Goal: Transaction & Acquisition: Download file/media

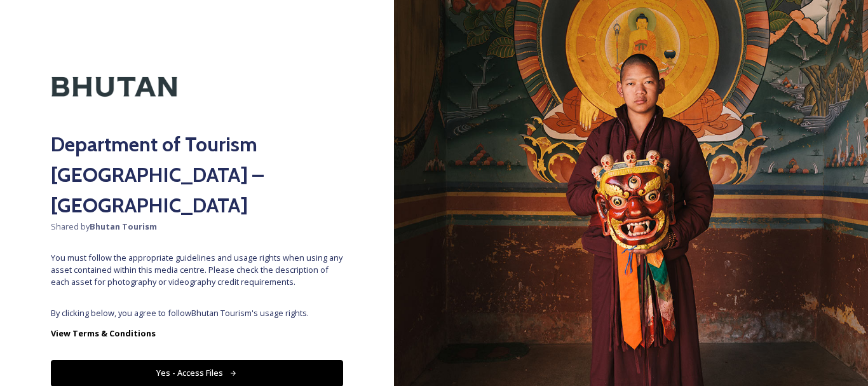
click at [195, 360] on button "Yes - Access Files" at bounding box center [197, 373] width 292 height 26
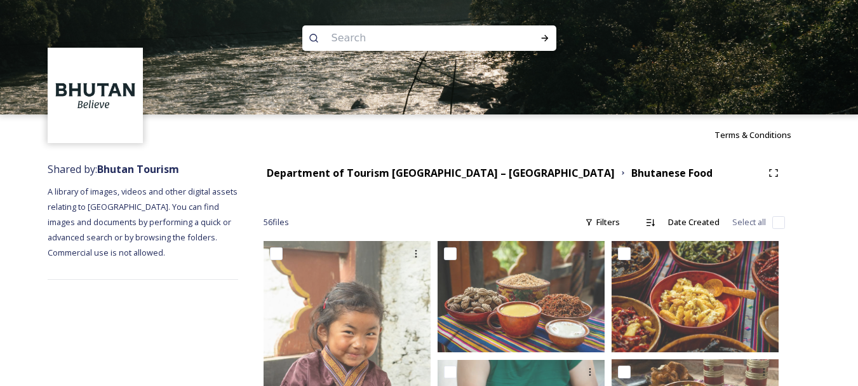
click at [436, 38] on input at bounding box center [412, 38] width 174 height 28
click at [383, 43] on input at bounding box center [412, 38] width 174 height 28
type input "[GEOGRAPHIC_DATA]"
click at [546, 35] on icon at bounding box center [545, 38] width 10 height 10
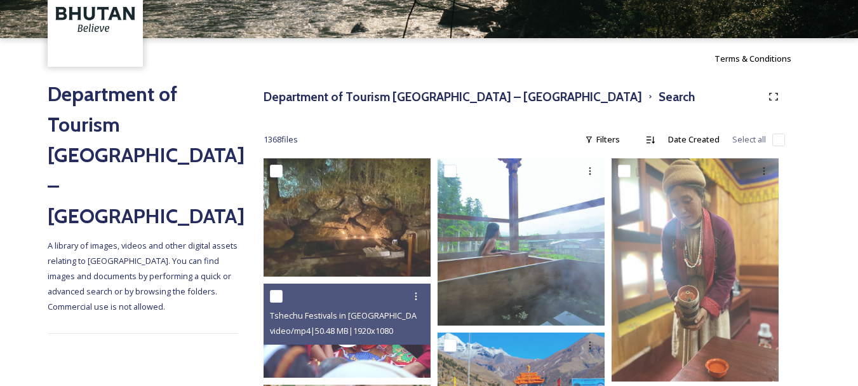
scroll to position [212, 0]
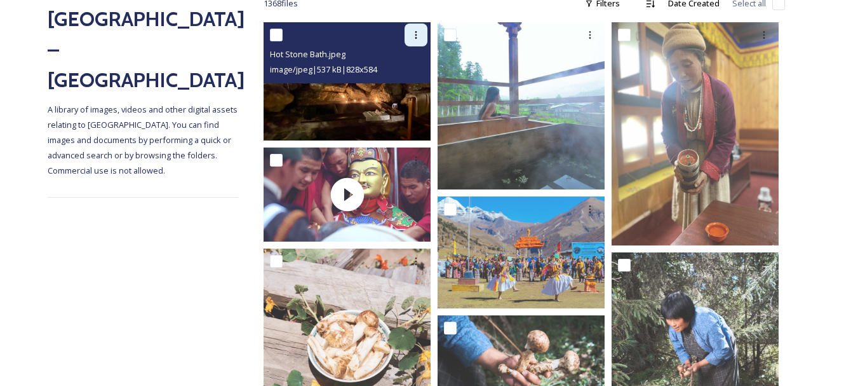
click at [419, 37] on icon at bounding box center [416, 35] width 10 height 10
click at [409, 84] on span "Download" at bounding box center [401, 87] width 39 height 12
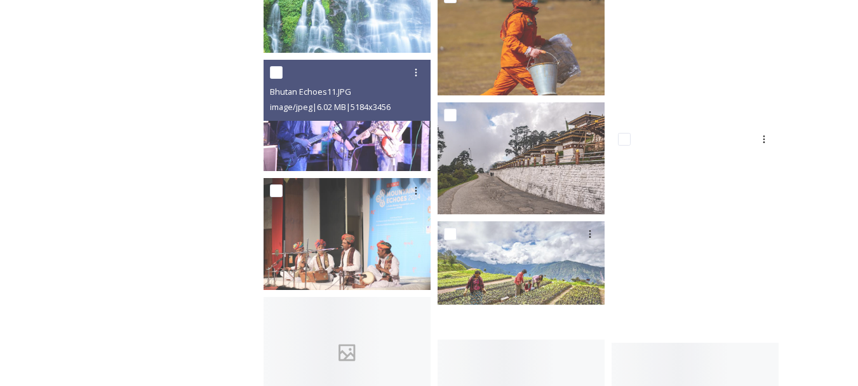
scroll to position [17879, 0]
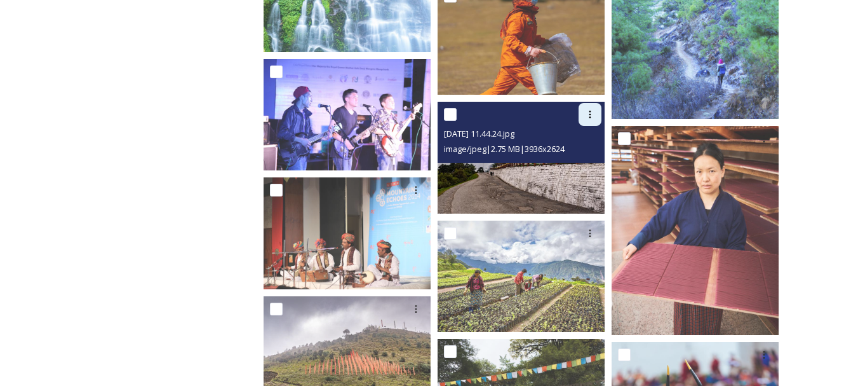
click at [591, 120] on div at bounding box center [590, 114] width 23 height 23
click at [581, 166] on span "Download" at bounding box center [575, 167] width 39 height 12
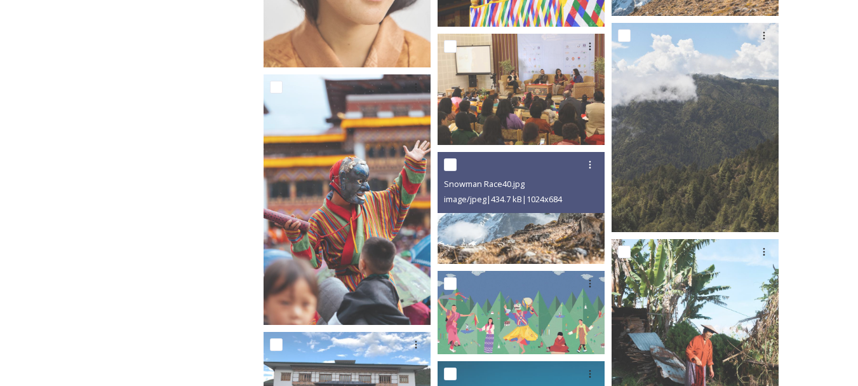
scroll to position [18841, 0]
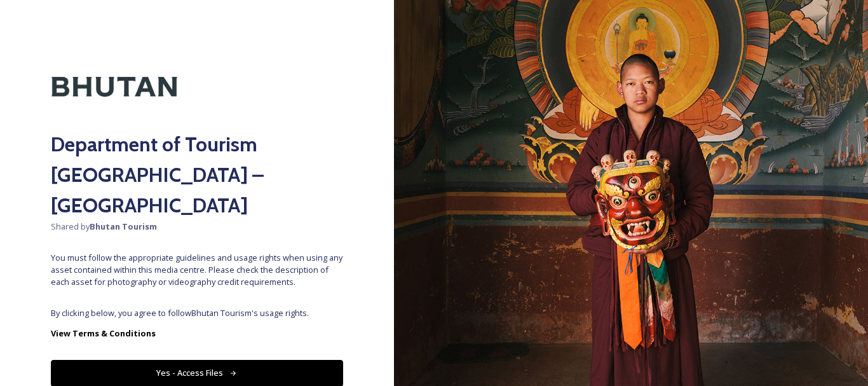
click at [186, 360] on button "Yes - Access Files" at bounding box center [197, 373] width 292 height 26
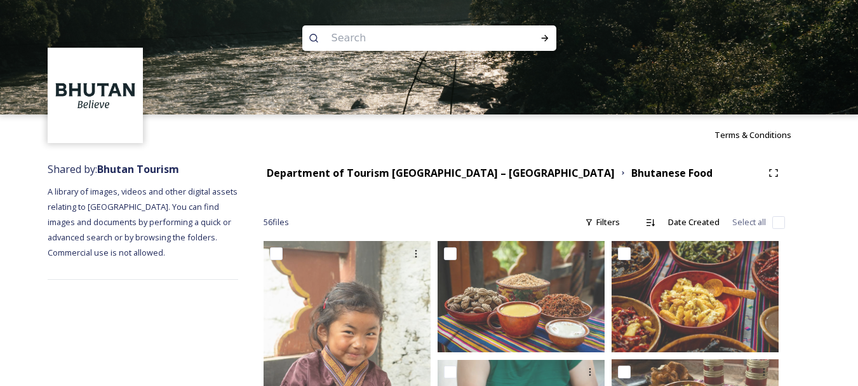
click at [409, 34] on input at bounding box center [412, 38] width 174 height 28
type input "bumthang"
click at [547, 37] on icon at bounding box center [544, 38] width 7 height 6
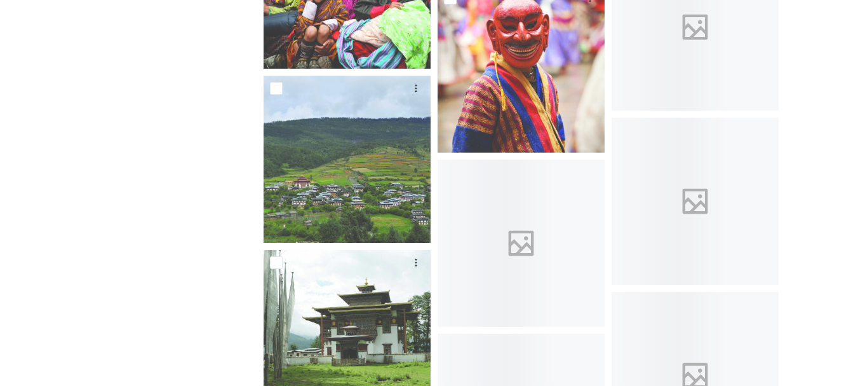
scroll to position [1552, 0]
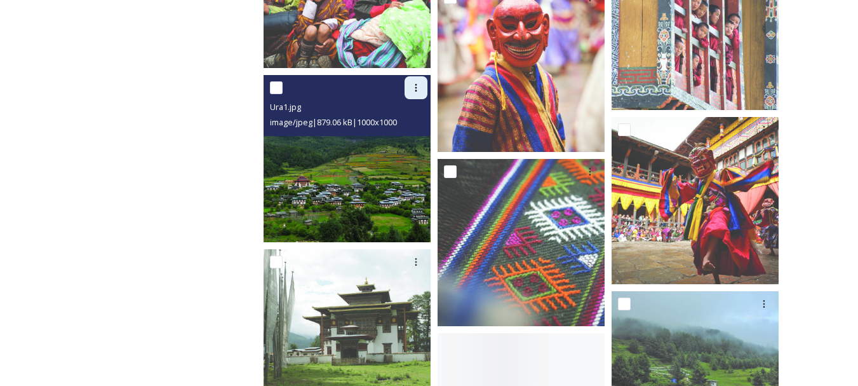
click at [414, 88] on icon at bounding box center [416, 88] width 10 height 10
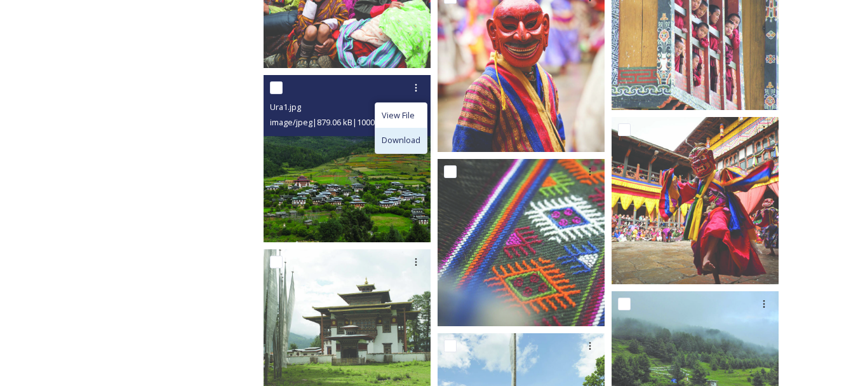
click at [403, 142] on span "Download" at bounding box center [401, 140] width 39 height 12
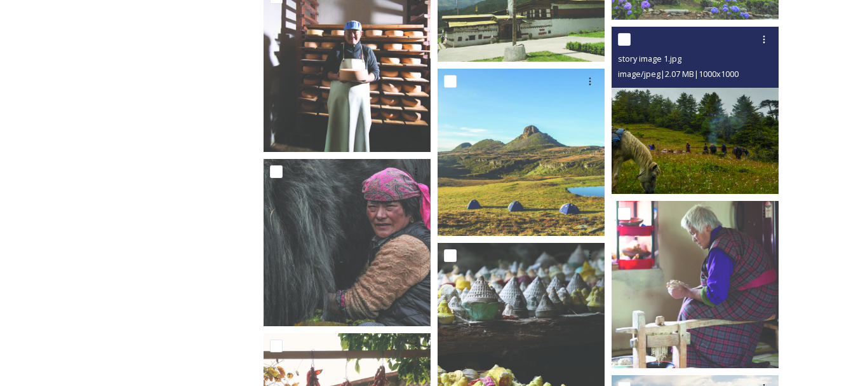
scroll to position [1989, 0]
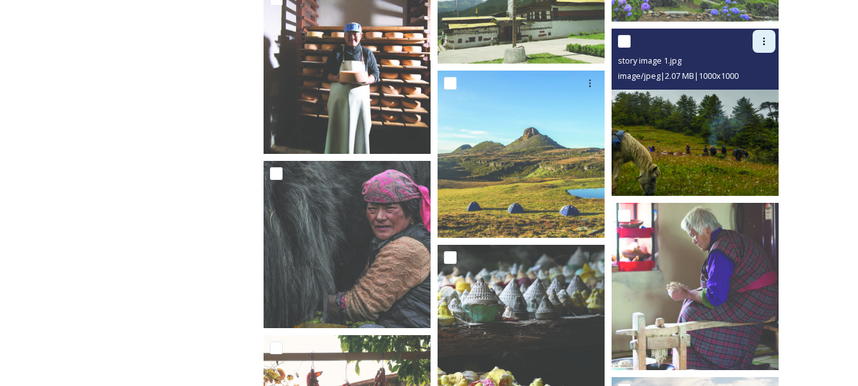
click at [767, 44] on icon at bounding box center [764, 41] width 10 height 10
click at [758, 92] on span "Download" at bounding box center [749, 94] width 39 height 12
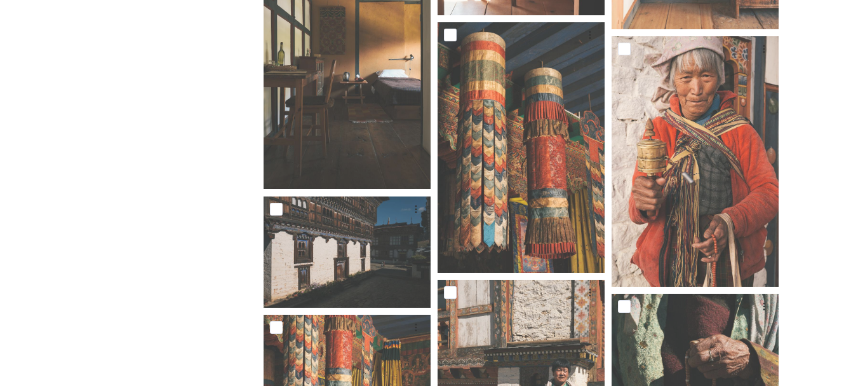
scroll to position [3018, 0]
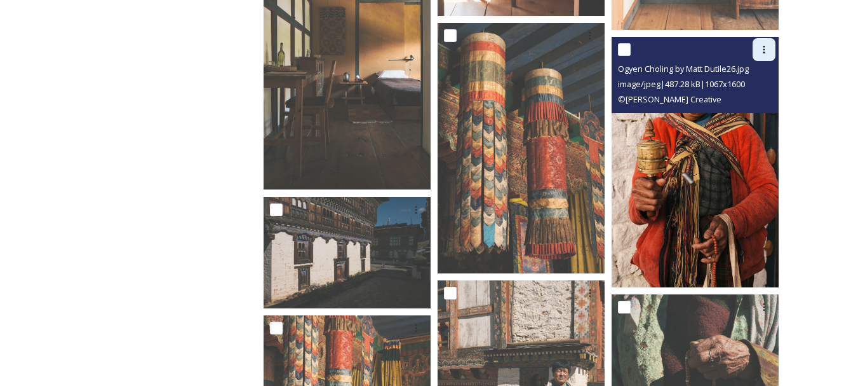
click at [764, 48] on icon at bounding box center [764, 49] width 10 height 10
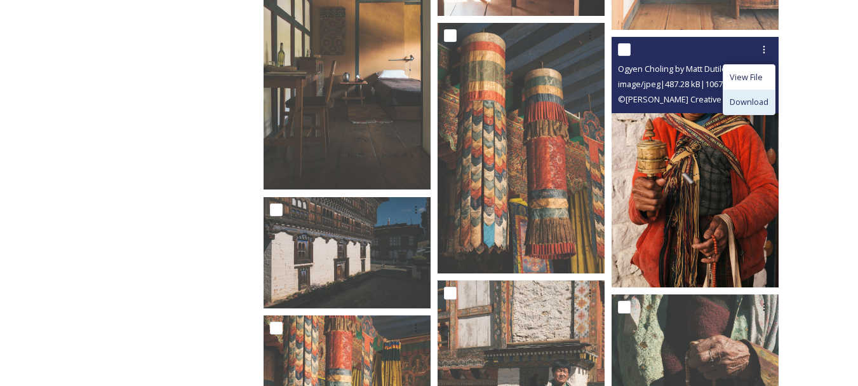
click at [756, 100] on span "Download" at bounding box center [749, 102] width 39 height 12
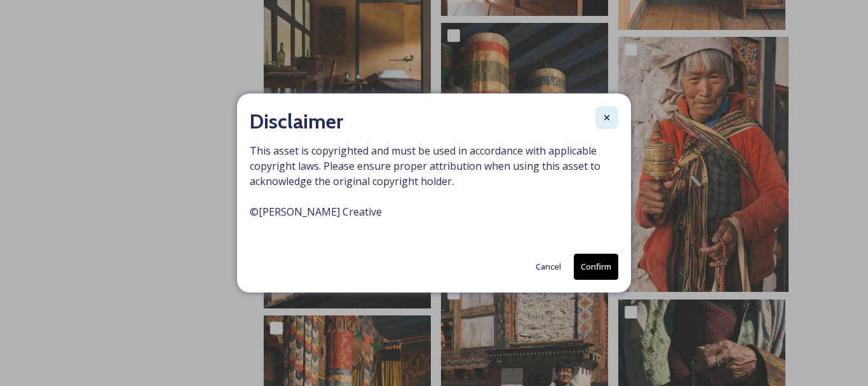
click at [609, 117] on icon at bounding box center [607, 117] width 10 height 10
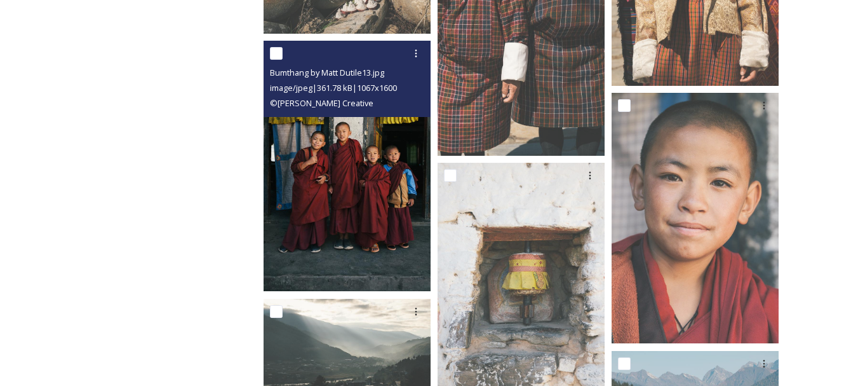
scroll to position [4165, 0]
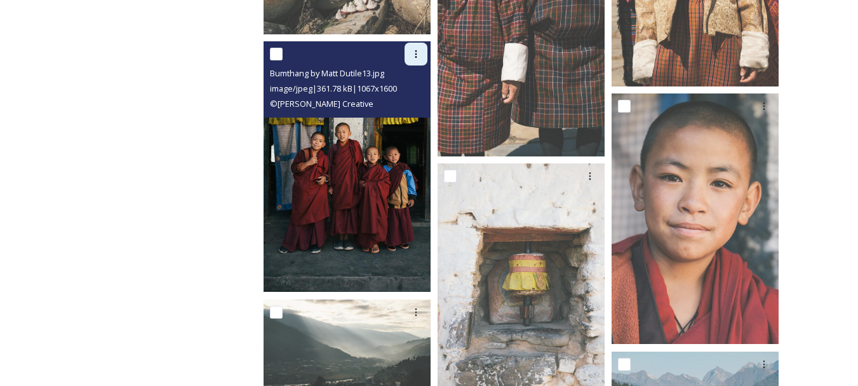
click at [416, 55] on icon at bounding box center [416, 54] width 10 height 10
click at [410, 111] on span "Download" at bounding box center [401, 106] width 39 height 12
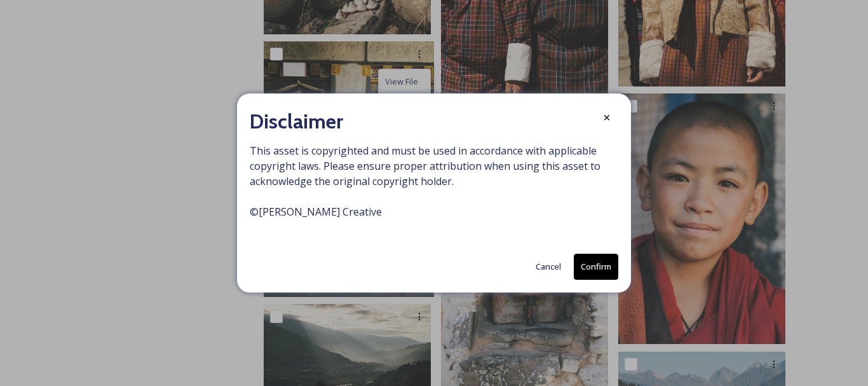
click at [598, 262] on button "Confirm" at bounding box center [596, 267] width 44 height 26
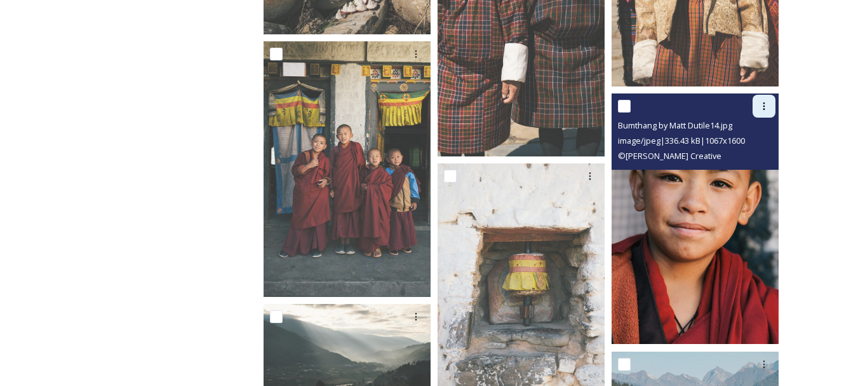
click at [760, 107] on icon at bounding box center [764, 106] width 10 height 10
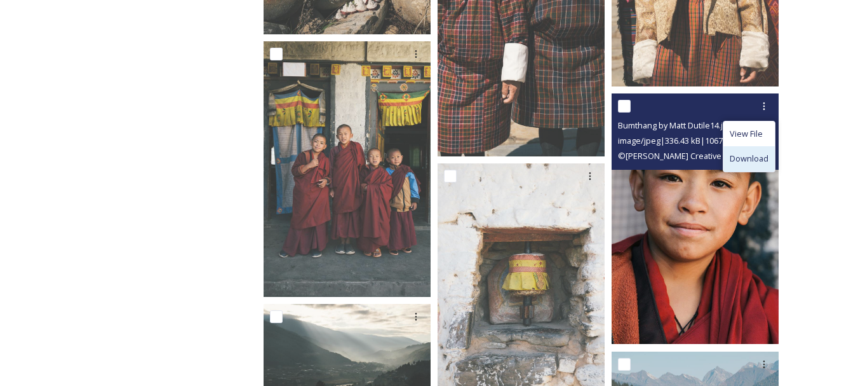
click at [755, 159] on span "Download" at bounding box center [749, 158] width 39 height 12
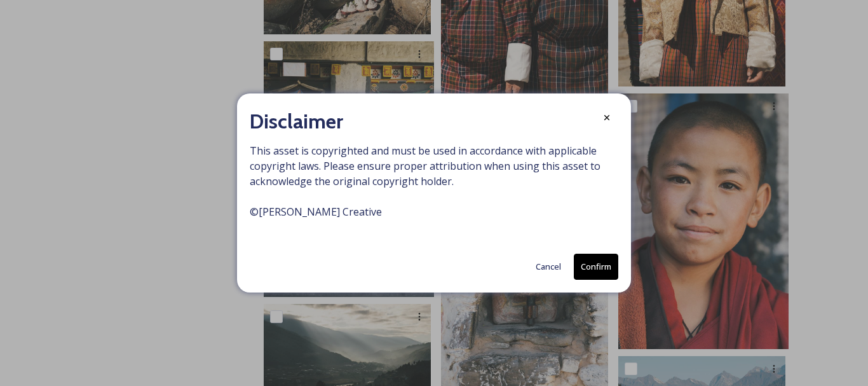
click at [595, 269] on button "Confirm" at bounding box center [596, 267] width 44 height 26
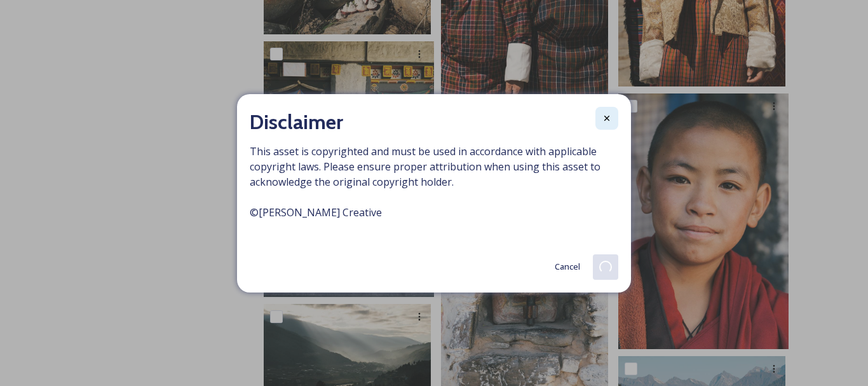
click at [605, 117] on icon at bounding box center [606, 117] width 5 height 5
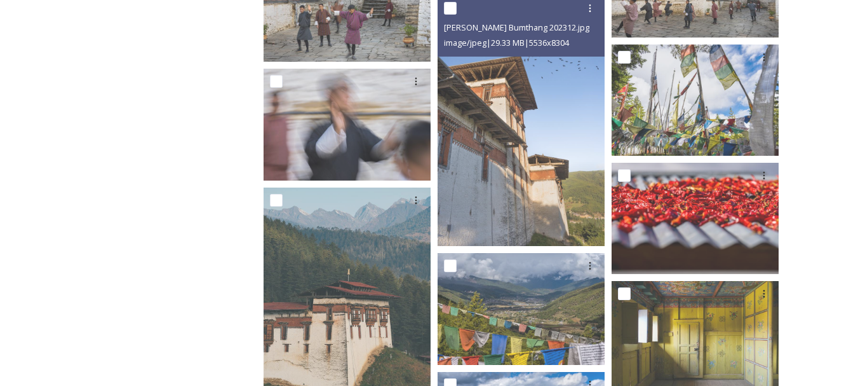
scroll to position [5954, 0]
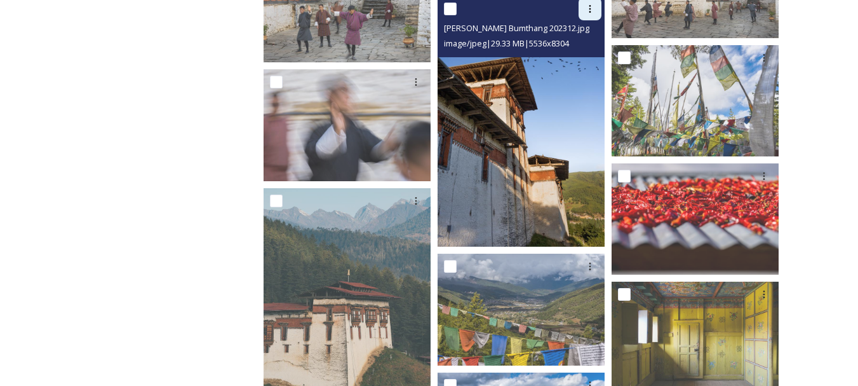
click at [592, 15] on div at bounding box center [590, 8] width 23 height 23
click at [582, 58] on span "Download" at bounding box center [575, 61] width 39 height 12
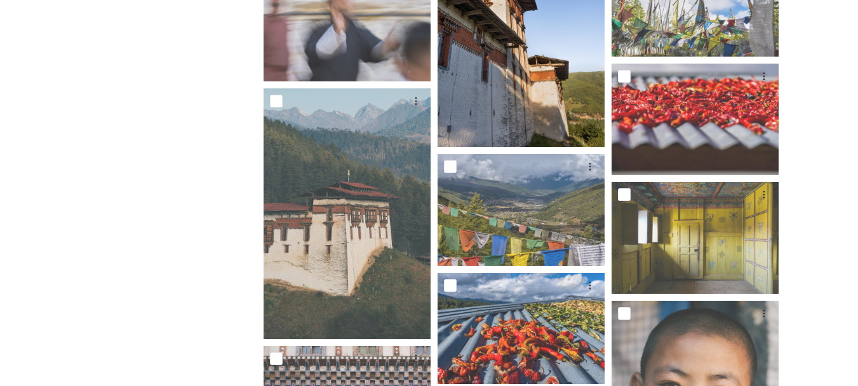
scroll to position [6058, 0]
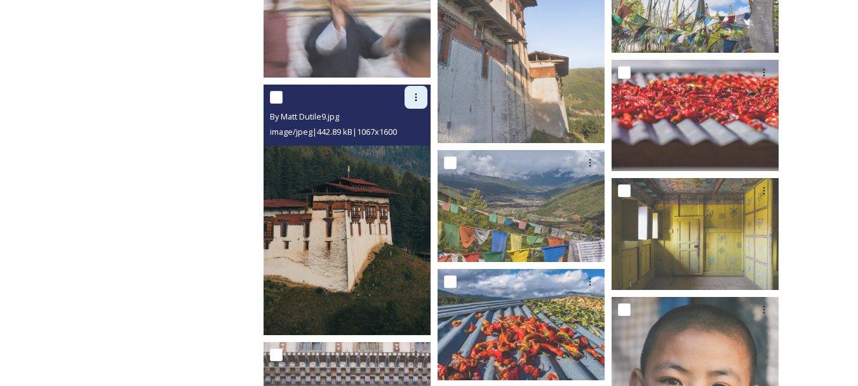
click at [417, 91] on div at bounding box center [416, 97] width 23 height 23
click at [409, 147] on span "Download" at bounding box center [401, 150] width 39 height 12
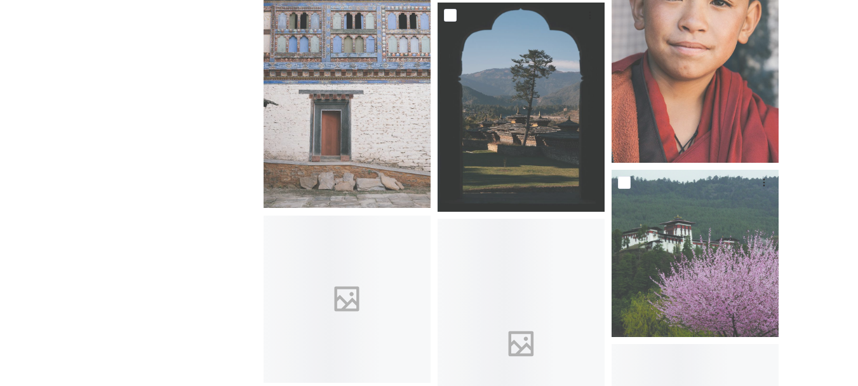
scroll to position [6527, 0]
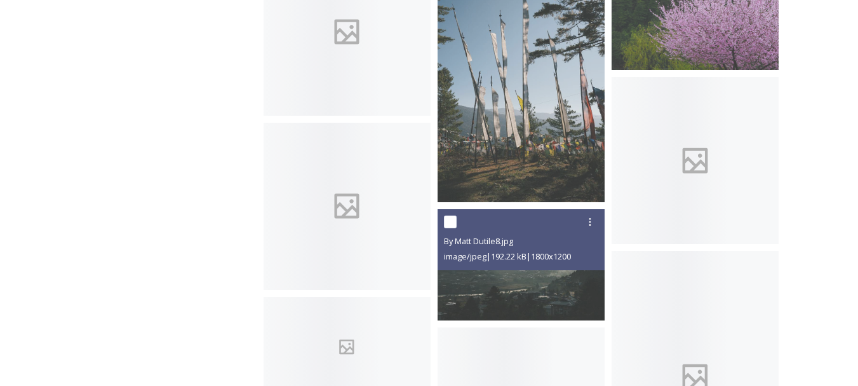
scroll to position [6705, 0]
